Goal: Book appointment/travel/reservation

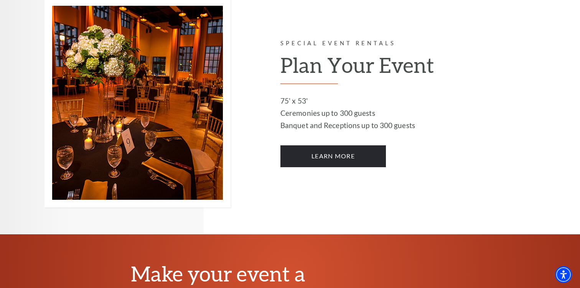
scroll to position [435, 0]
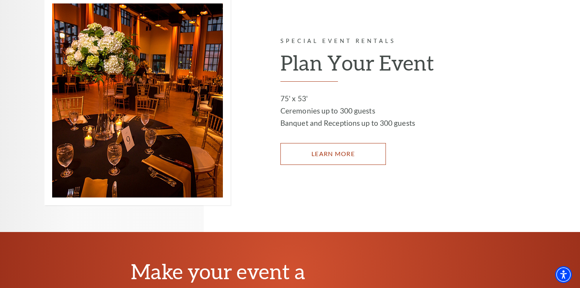
click at [352, 144] on link "LEARN MORE" at bounding box center [332, 153] width 105 height 21
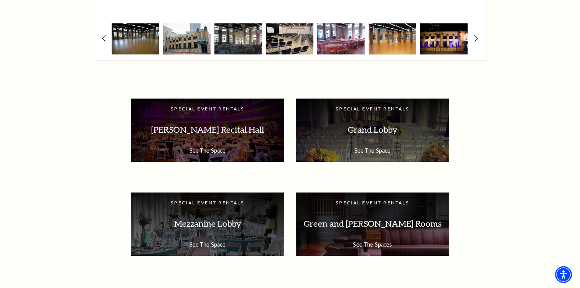
scroll to position [1218, 0]
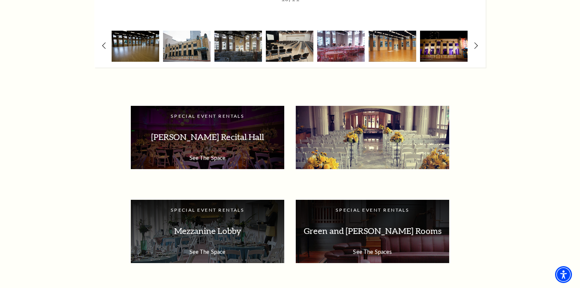
click at [347, 143] on p "Grand Lobby" at bounding box center [372, 137] width 138 height 24
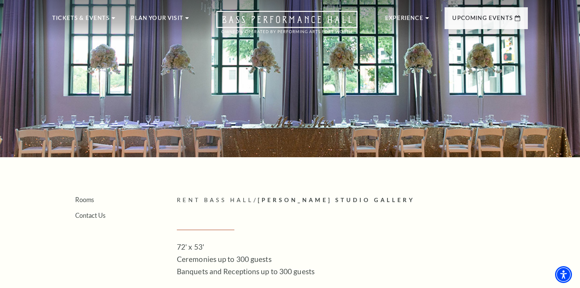
scroll to position [20, 0]
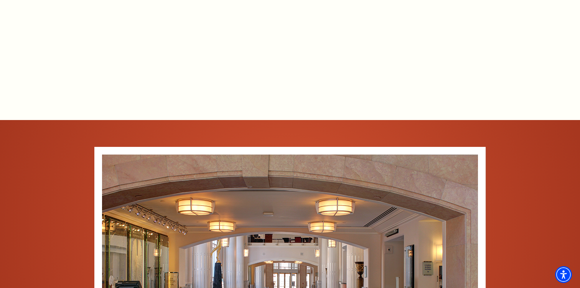
scroll to position [551, 0]
